Goal: Task Accomplishment & Management: Use online tool/utility

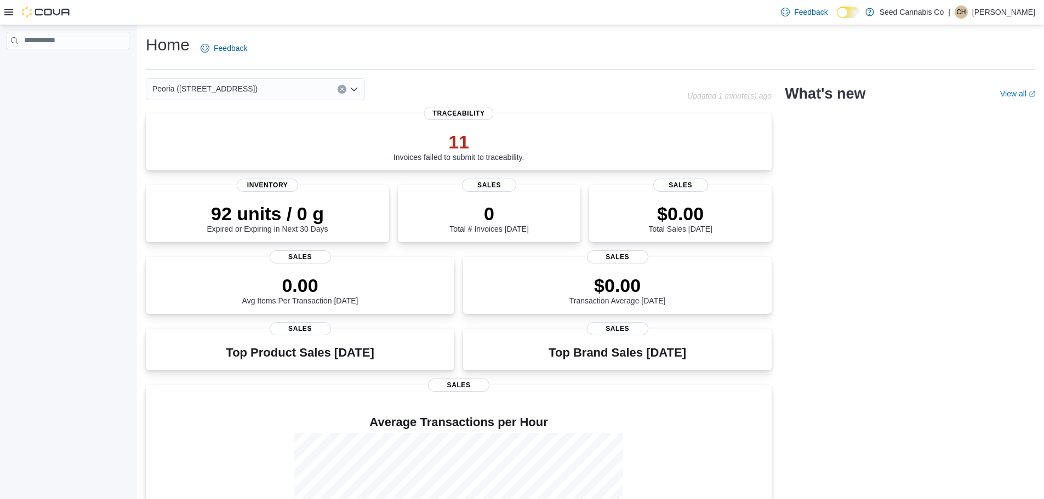
click at [8, 8] on icon at bounding box center [8, 12] width 9 height 9
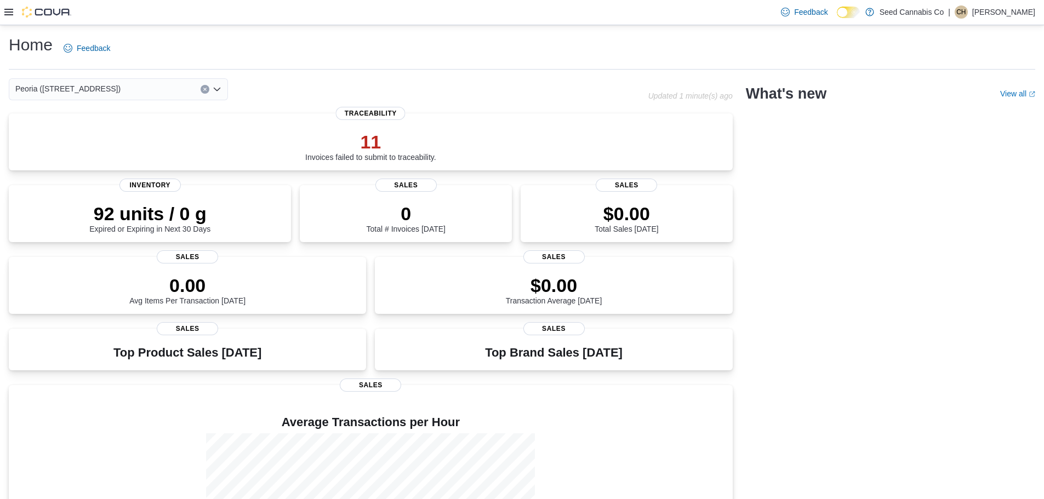
click at [13, 12] on icon at bounding box center [8, 12] width 9 height 9
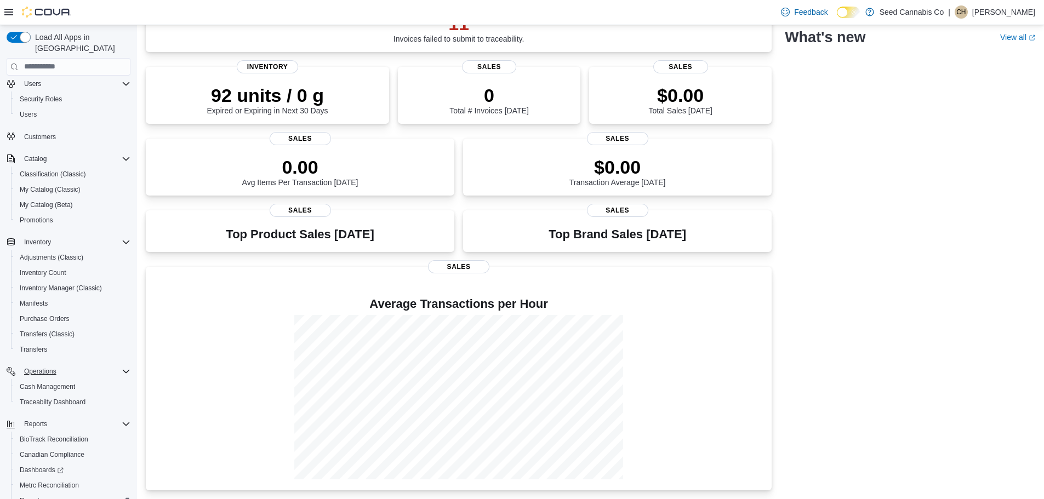
scroll to position [97, 0]
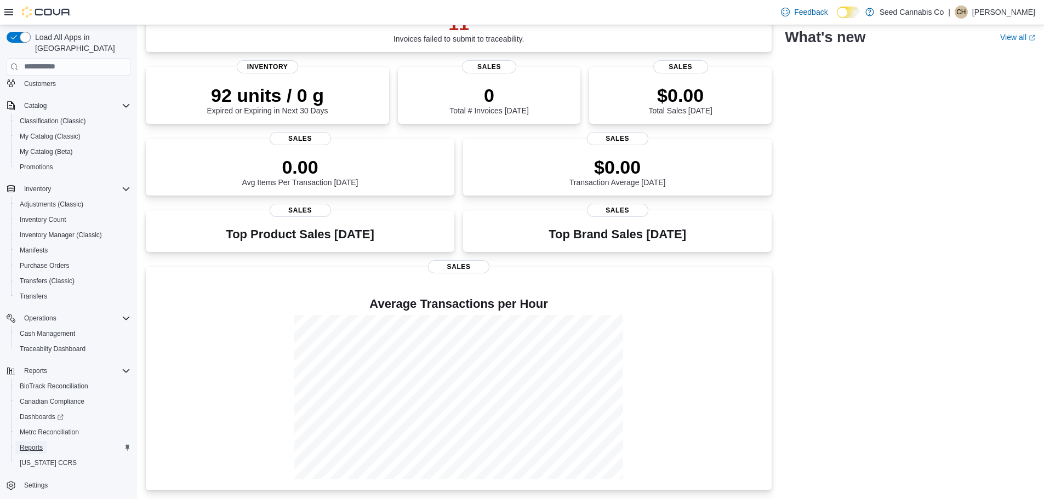
click at [33, 444] on span "Reports" at bounding box center [31, 448] width 23 height 9
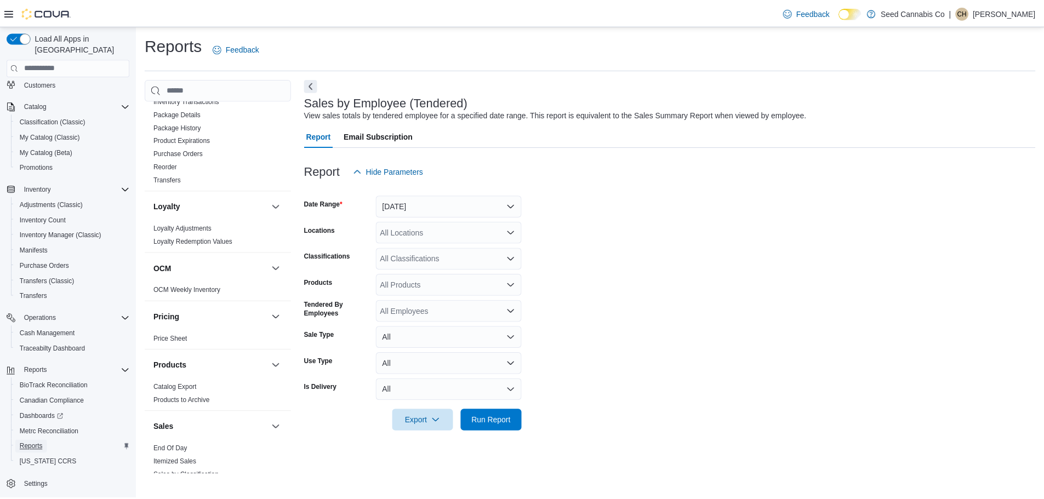
scroll to position [646, 0]
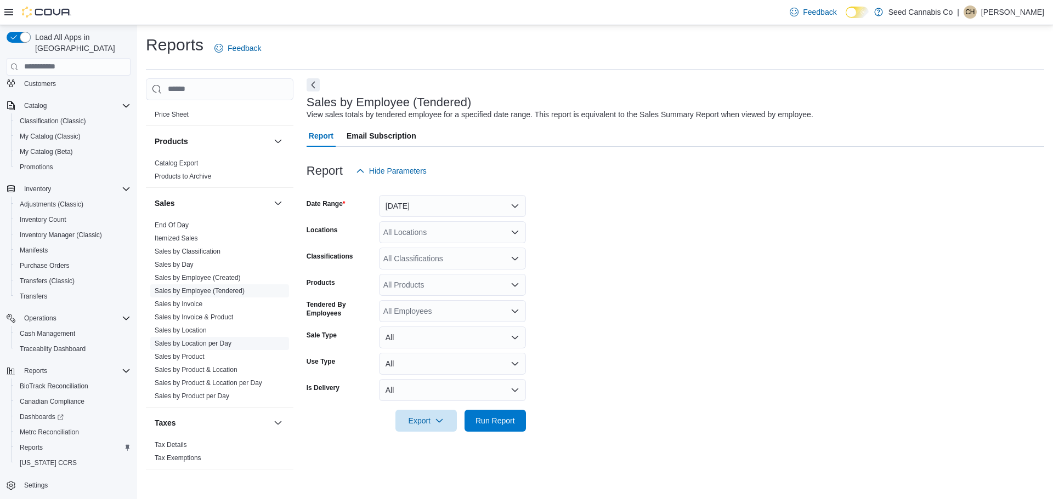
click at [223, 342] on link "Sales by Location per Day" at bounding box center [193, 344] width 77 height 8
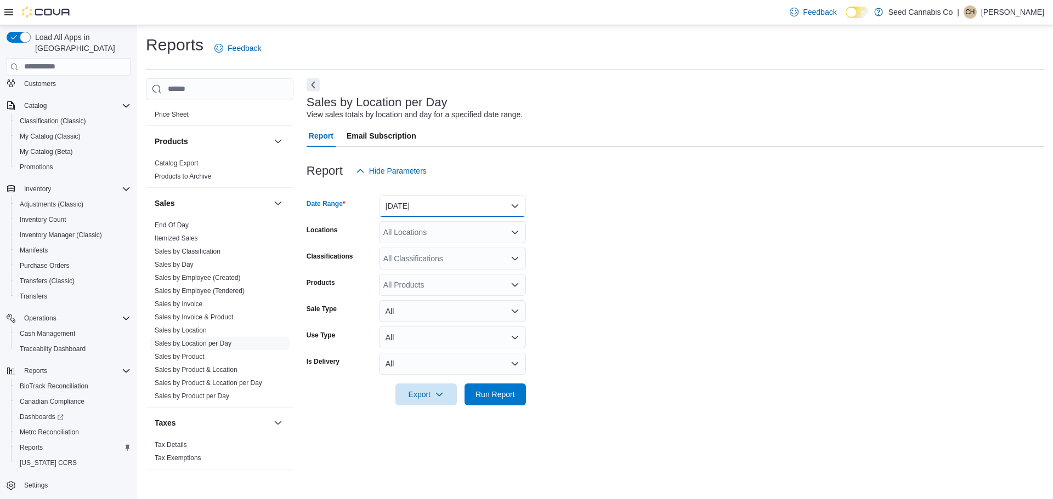
click at [452, 201] on button "Yesterday" at bounding box center [452, 206] width 147 height 22
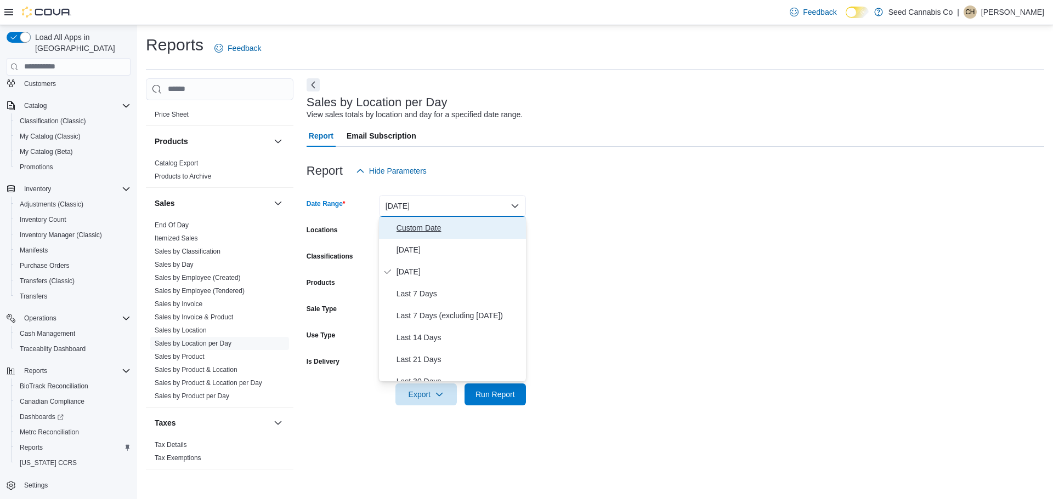
click at [430, 238] on button "Custom Date" at bounding box center [452, 228] width 147 height 22
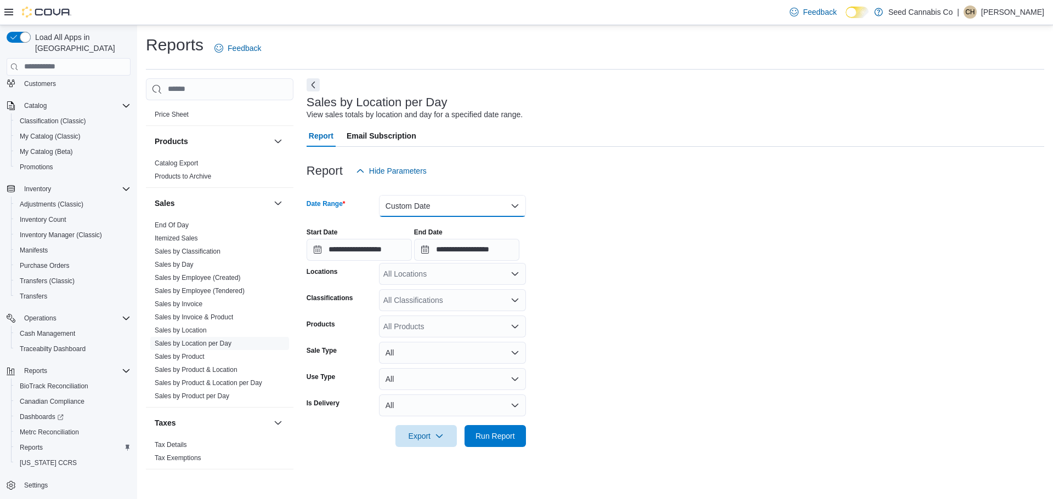
click at [435, 208] on button "Custom Date" at bounding box center [452, 206] width 147 height 22
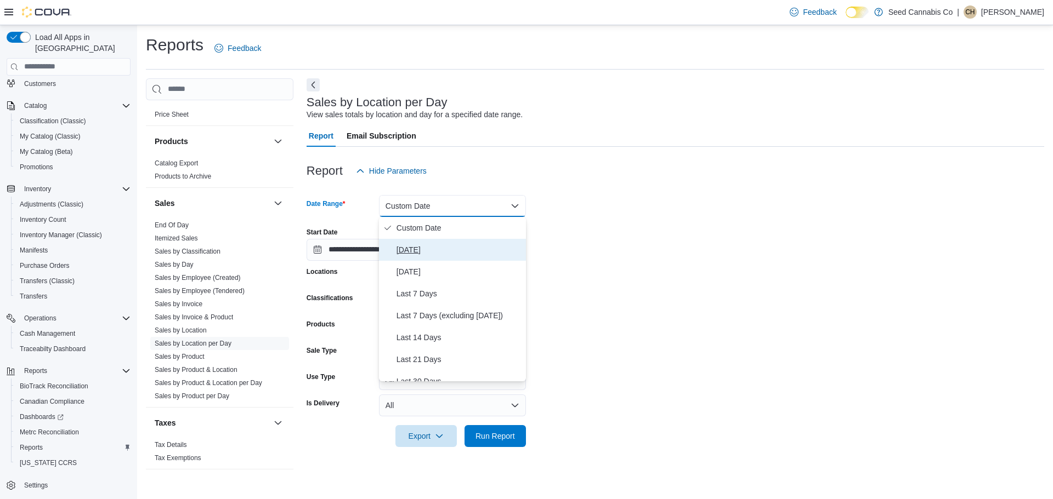
click at [416, 255] on span "Today" at bounding box center [458, 249] width 125 height 13
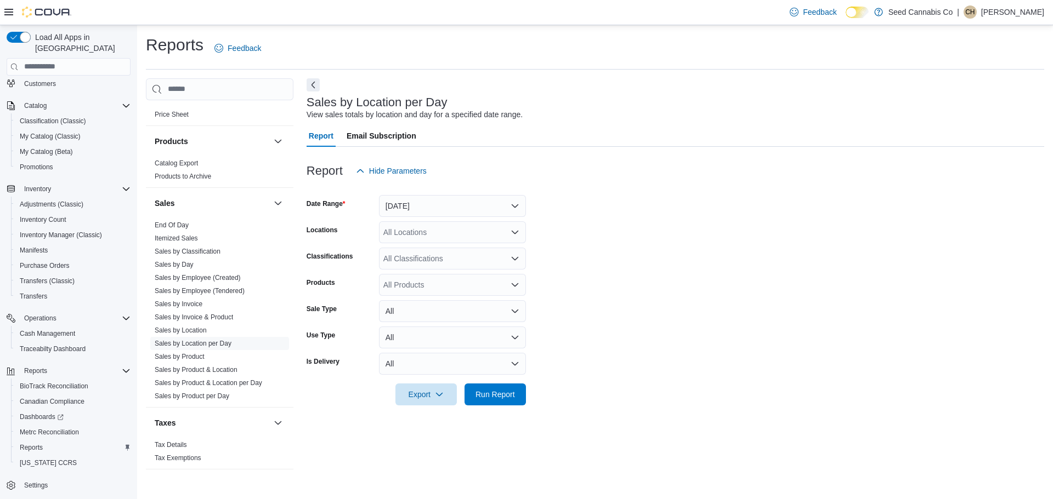
click at [705, 269] on form "Date Range Today Locations All Locations Classifications All Classifications Pr…" at bounding box center [674, 294] width 737 height 224
click at [503, 395] on span "Run Report" at bounding box center [494, 394] width 39 height 11
